Goal: Check status: Check status

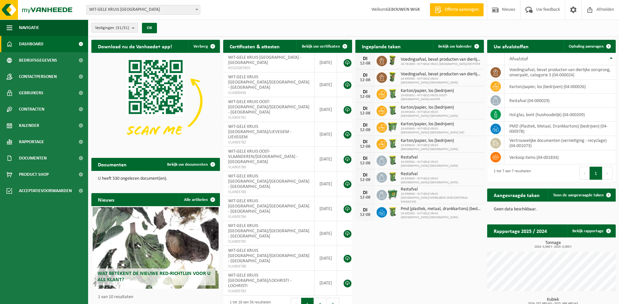
click at [178, 10] on span "WIT-GELE KRUIS [GEOGRAPHIC_DATA]" at bounding box center [143, 9] width 114 height 9
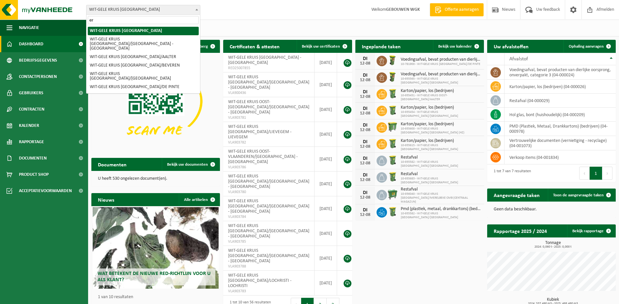
type input "ert"
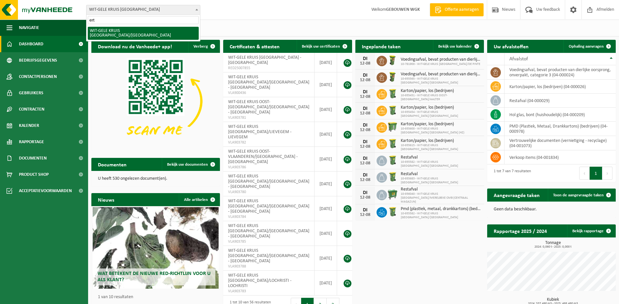
select select "136697"
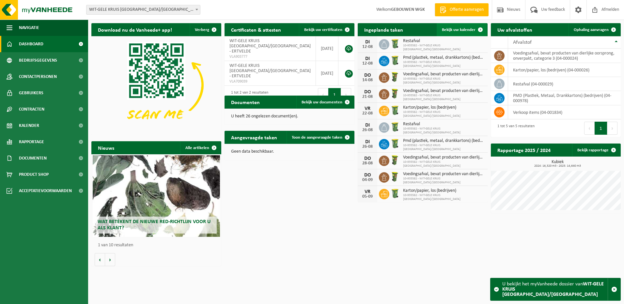
click at [458, 34] on link "Bekijk uw kalender" at bounding box center [462, 29] width 50 height 13
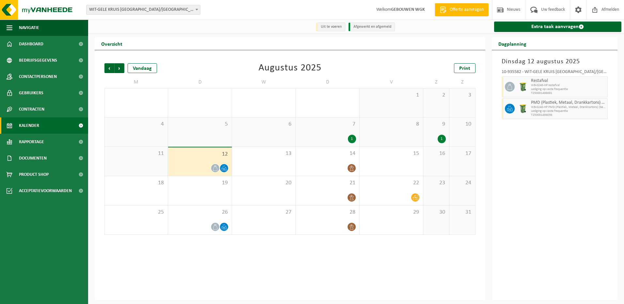
click at [546, 85] on span "WB-0240-HP restafval" at bounding box center [568, 86] width 75 height 4
click at [551, 97] on div "Restafval WB-0240-HP restafval Lediging op vaste frequentie T250001498691" at bounding box center [568, 86] width 79 height 21
click at [551, 107] on span "WB-0240-HP PMD (Plastiek, Metaal, Drankkartons) (bedrijven)" at bounding box center [568, 107] width 75 height 4
